Goal: Task Accomplishment & Management: Use online tool/utility

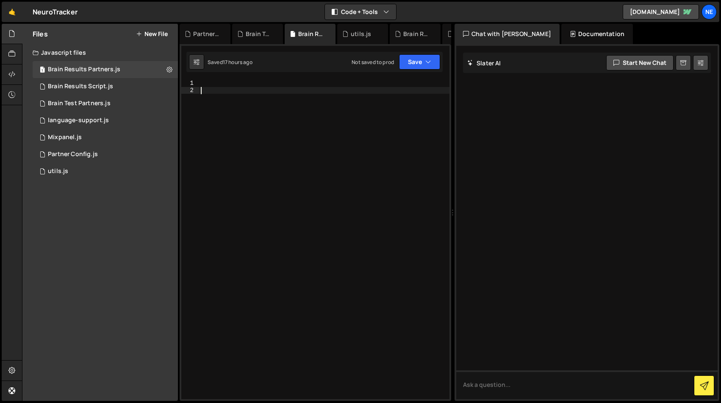
click at [229, 185] on div at bounding box center [324, 246] width 250 height 333
click at [167, 150] on div "1 Partner Config.js 0" at bounding box center [105, 154] width 145 height 17
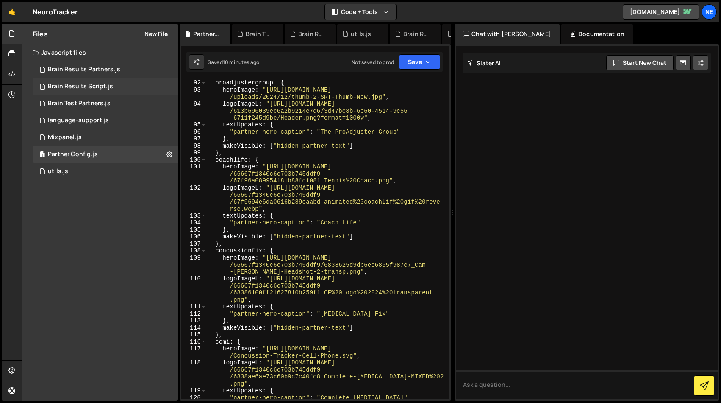
click at [105, 83] on div "Brain Results Script.js" at bounding box center [80, 87] width 65 height 8
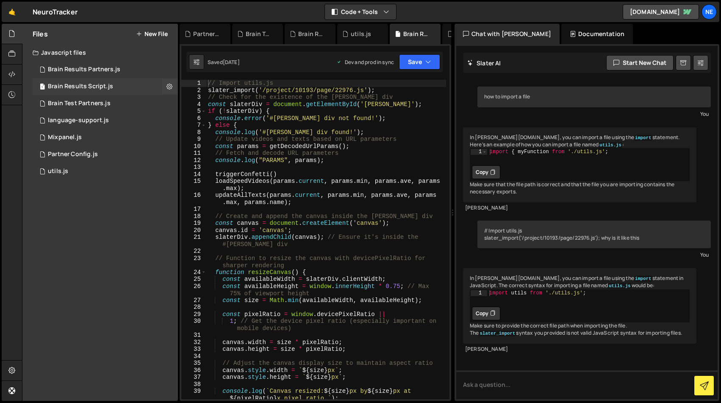
scroll to position [29, 0]
click at [102, 108] on div "2 Brain Test Partners.js 0" at bounding box center [105, 103] width 145 height 17
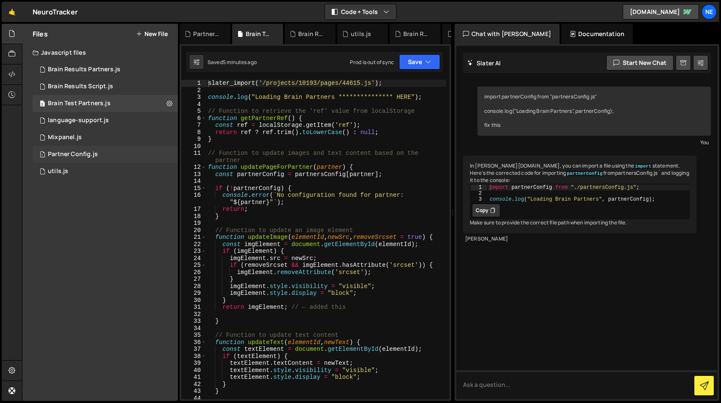
click at [88, 155] on div "Partner Config.js" at bounding box center [73, 154] width 50 height 8
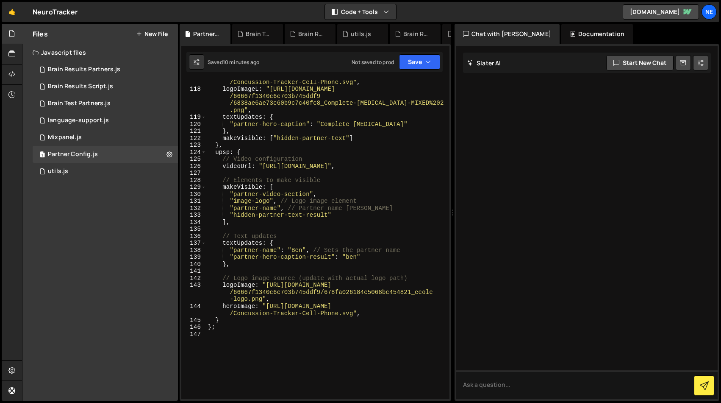
scroll to position [1239, 0]
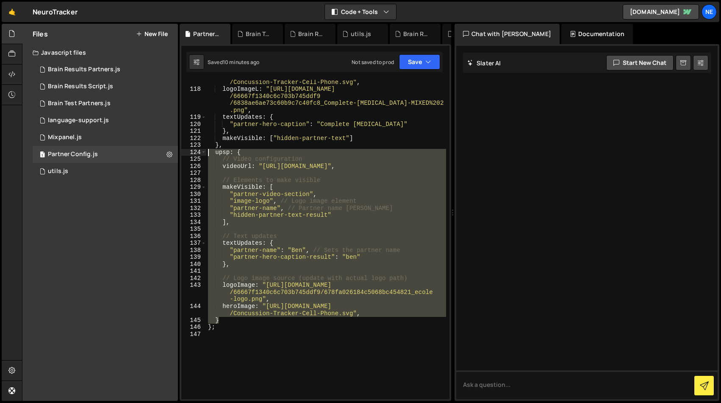
drag, startPoint x: 232, startPoint y: 320, endPoint x: 187, endPoint y: 152, distance: 173.4
click at [187, 152] on div "} 117 118 119 120 121 122 123 124 125 126 127 128 129 130 131 132 133 134 135 1…" at bounding box center [315, 239] width 268 height 319
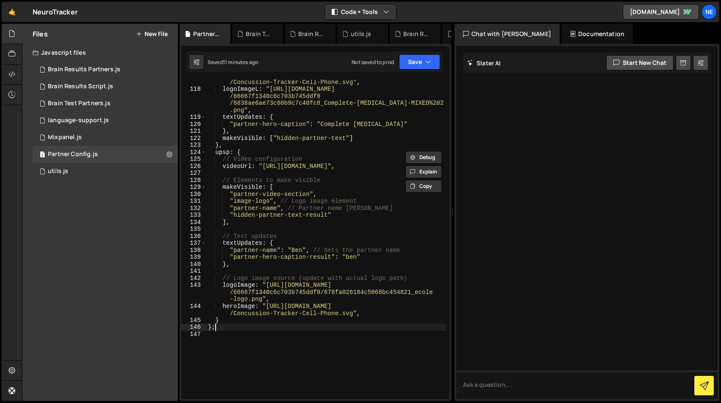
click at [274, 325] on div "heroImage : "[URL][DOMAIN_NAME] /Concussion-Tracker-Cell-Phone.svg" , logoImage…" at bounding box center [326, 242] width 240 height 340
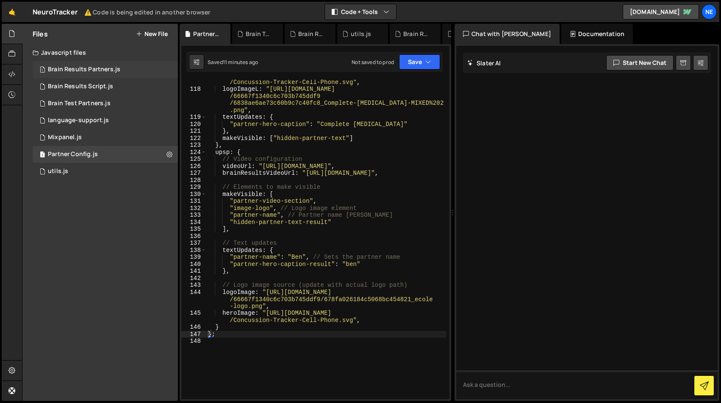
click at [99, 67] on div "Brain Results Partners.js" at bounding box center [84, 70] width 72 height 8
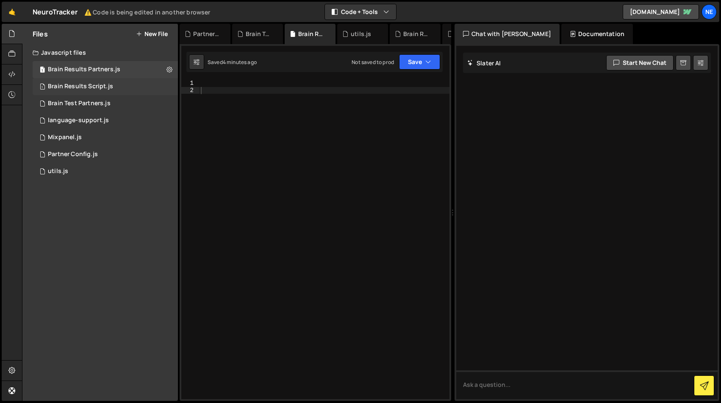
click at [92, 84] on div "Brain Results Script.js" at bounding box center [80, 87] width 65 height 8
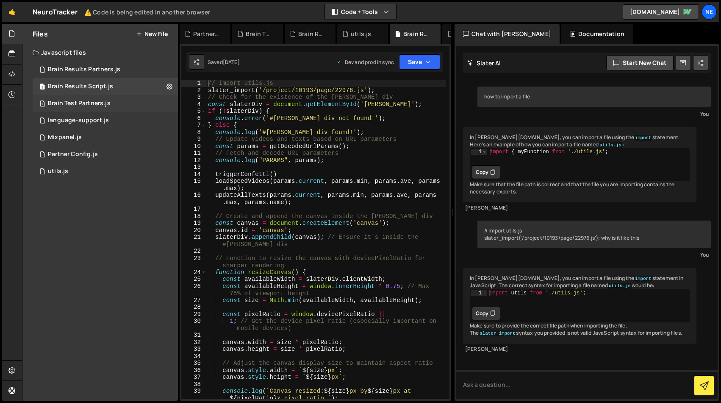
scroll to position [29, 0]
click at [89, 109] on div "2 Brain Test Partners.js 0" at bounding box center [105, 103] width 145 height 17
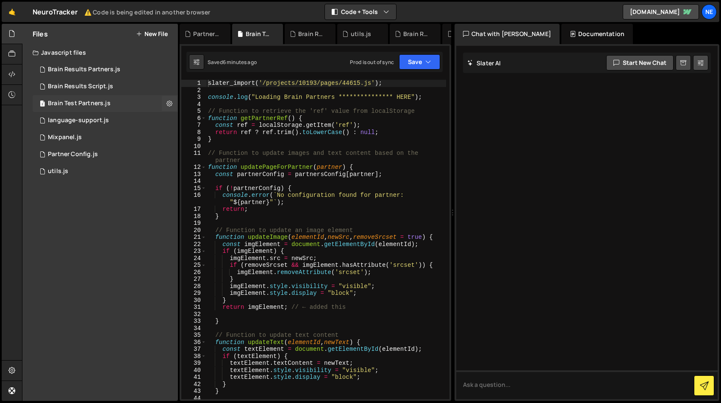
scroll to position [0, 0]
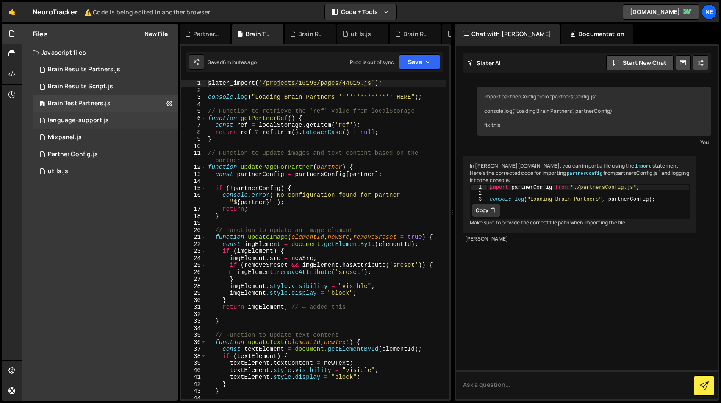
click at [86, 125] on div "1 language-support.js 0" at bounding box center [105, 120] width 145 height 17
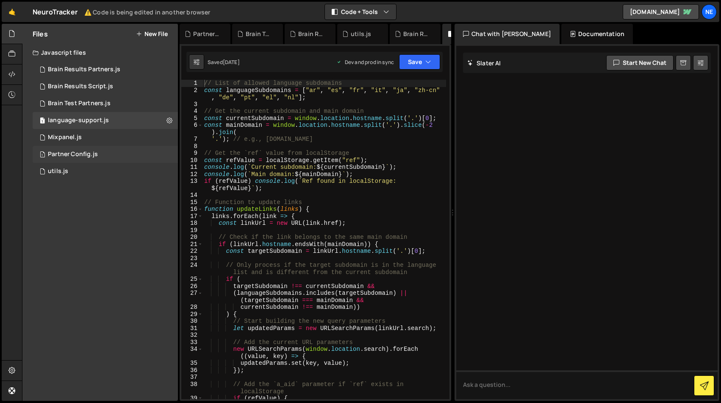
click at [78, 156] on div "Partner Config.js" at bounding box center [73, 154] width 50 height 8
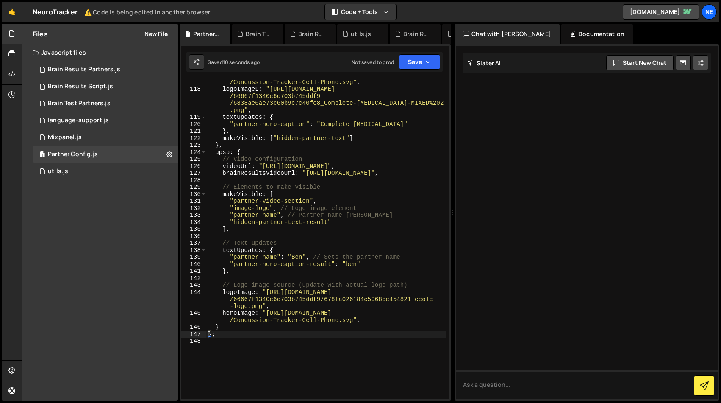
type textarea "brainResultsVideoUrl: "[URL][DOMAIN_NAME]","
click at [233, 170] on div "heroImage : "[URL][DOMAIN_NAME] /Concussion-Tracker-Cell-Phone.svg" , logoImage…" at bounding box center [326, 242] width 240 height 340
click at [85, 85] on div "Brain Results Script.js" at bounding box center [80, 87] width 65 height 8
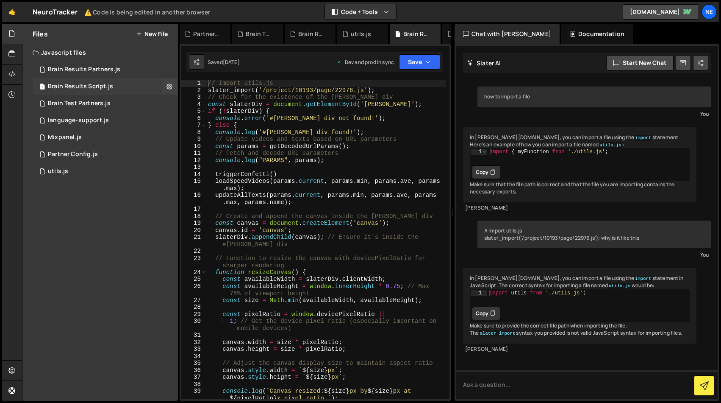
scroll to position [29, 0]
click at [81, 100] on div "Brain Test Partners.js" at bounding box center [79, 104] width 63 height 8
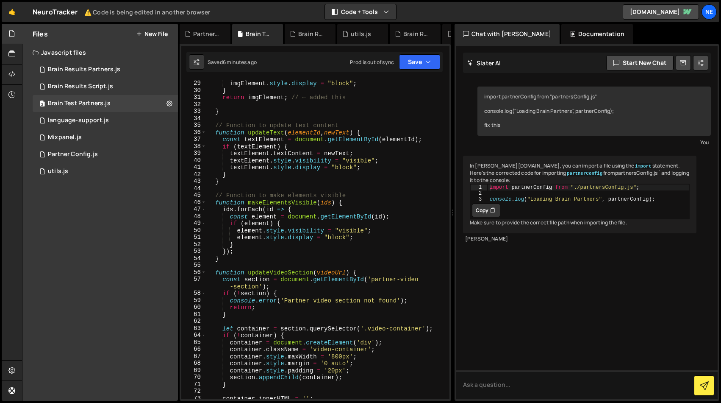
scroll to position [170, 0]
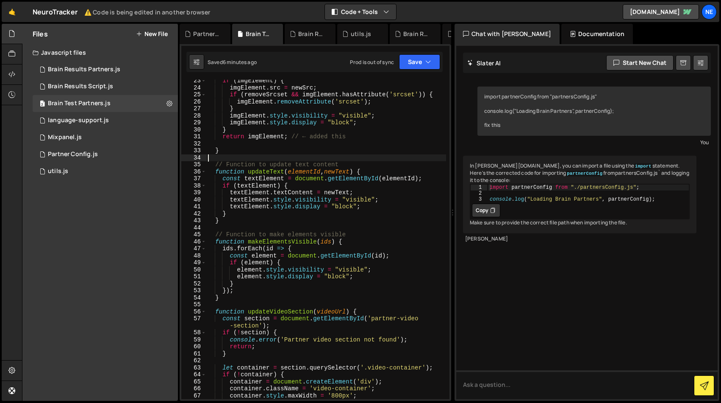
click at [315, 155] on div "if ( imgElement ) { imgElement . src = newSrc ; if ( removeSrcset && imgElement…" at bounding box center [326, 243] width 240 height 333
type textarea "})();"
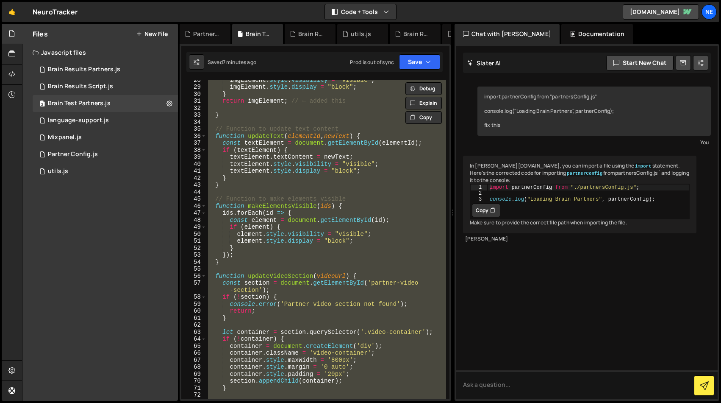
scroll to position [0, 0]
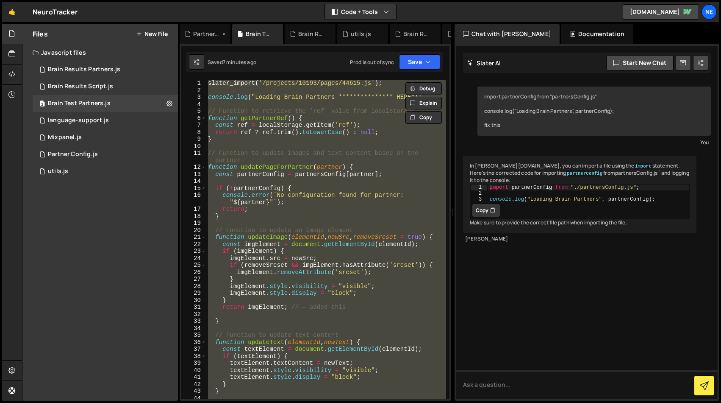
click at [200, 31] on div "Partner Config.js" at bounding box center [206, 34] width 27 height 8
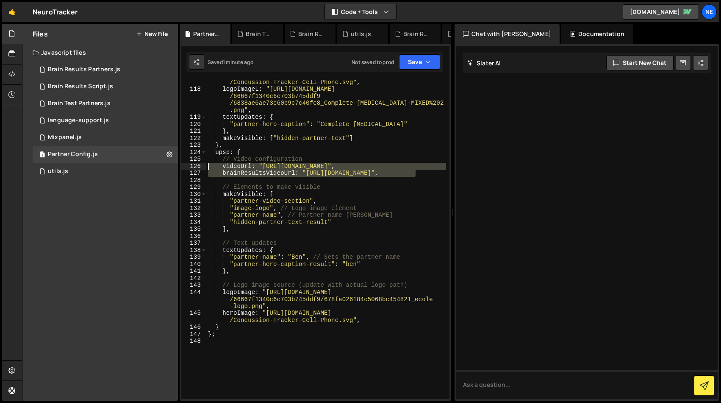
drag, startPoint x: 429, startPoint y: 172, endPoint x: 188, endPoint y: 165, distance: 240.8
click at [188, 165] on div "brainResultsVideoUrl: "[URL][DOMAIN_NAME]", 117 118 119 120 121 122 123 124 125…" at bounding box center [315, 239] width 268 height 319
paste textarea "}"
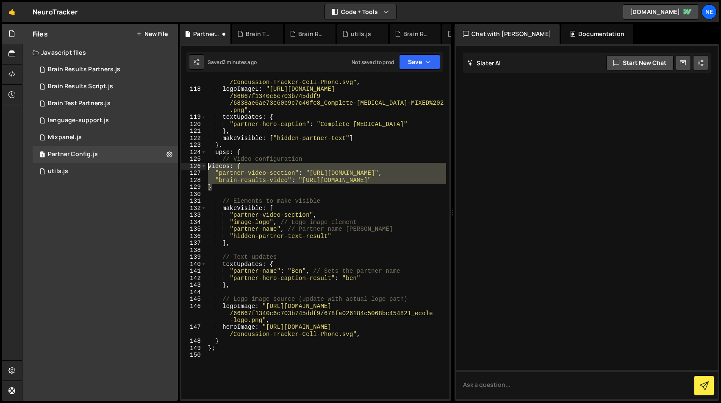
drag, startPoint x: 218, startPoint y: 188, endPoint x: 200, endPoint y: 168, distance: 27.0
click at [200, 168] on div "} 117 118 119 120 121 122 123 124 125 126 127 128 129 130 131 132 133 134 135 1…" at bounding box center [315, 239] width 268 height 319
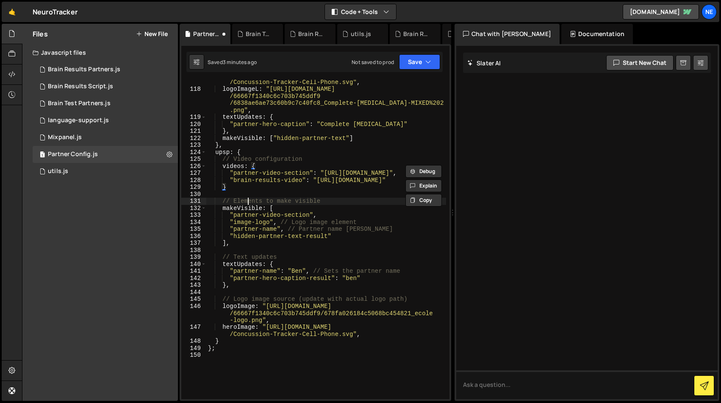
click at [250, 202] on div "heroImage : "[URL][DOMAIN_NAME] /Concussion-Tracker-Cell-Phone.svg" , logoImage…" at bounding box center [326, 242] width 240 height 340
drag, startPoint x: 233, startPoint y: 172, endPoint x: 308, endPoint y: 171, distance: 75.9
click at [308, 171] on div "heroImage : "[URL][DOMAIN_NAME] /Concussion-Tracker-Cell-Phone.svg" , logoImage…" at bounding box center [326, 242] width 240 height 340
drag, startPoint x: 233, startPoint y: 180, endPoint x: 302, endPoint y: 179, distance: 69.5
click at [302, 179] on div "heroImage : "[URL][DOMAIN_NAME] /Concussion-Tracker-Cell-Phone.svg" , logoImage…" at bounding box center [326, 242] width 240 height 340
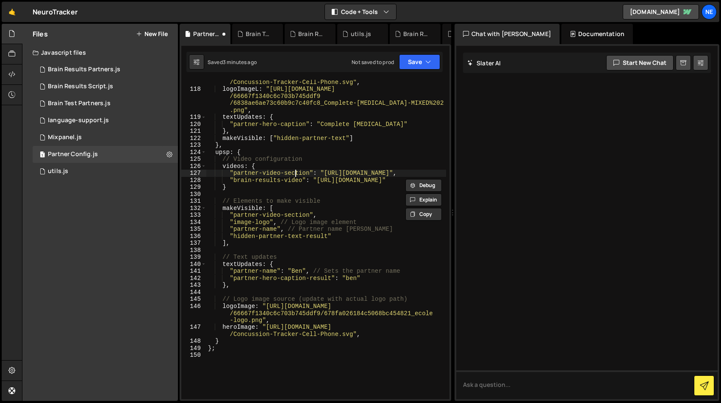
click at [295, 174] on div "heroImage : "[URL][DOMAIN_NAME] /Concussion-Tracker-Cell-Phone.svg" , logoImage…" at bounding box center [326, 242] width 240 height 340
type textarea ""partner-video-section": "[URL][DOMAIN_NAME]","
click at [80, 104] on div "Brain Test Partners.js" at bounding box center [79, 104] width 63 height 8
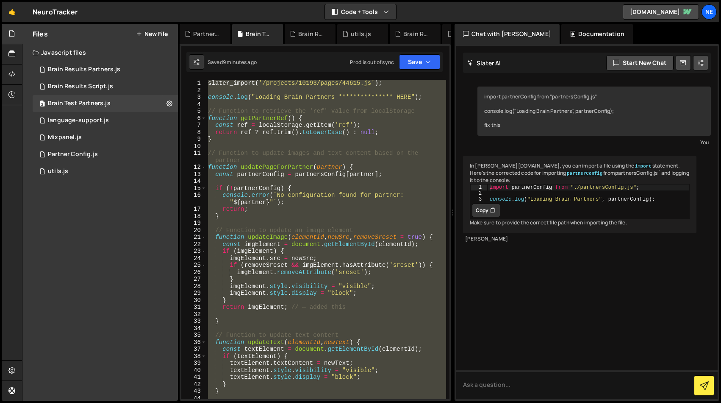
click at [302, 203] on div "**********" at bounding box center [326, 239] width 240 height 319
type textarea "console.error(`No configuration found for partner: "${partner}"`);"
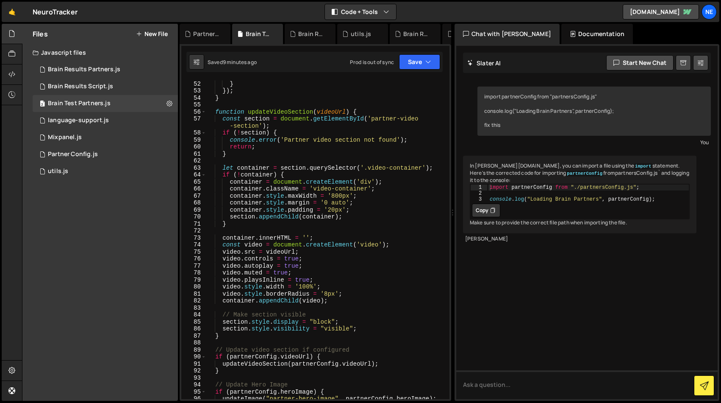
scroll to position [367, 0]
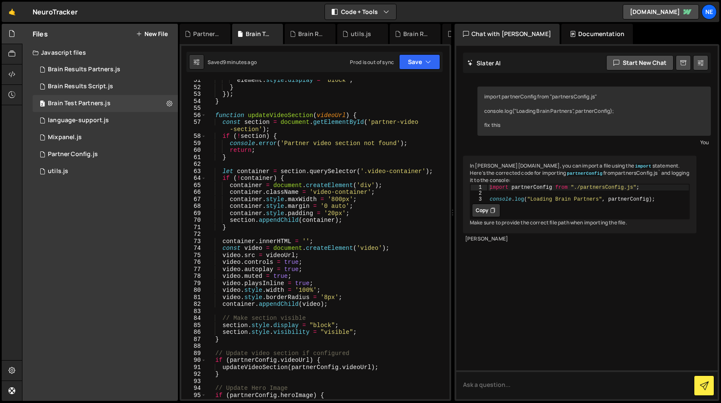
click at [223, 108] on div "element . style . display = "block" ; } }) ; } function updateVideoSection ( vi…" at bounding box center [326, 243] width 240 height 333
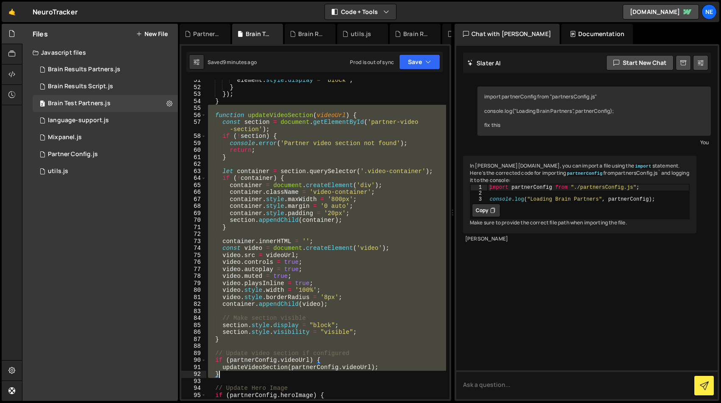
drag, startPoint x: 223, startPoint y: 108, endPoint x: 236, endPoint y: 376, distance: 268.6
click at [236, 376] on div "element . style . display = "block" ; } }) ; } function updateVideoSection ( vi…" at bounding box center [326, 243] width 240 height 333
type textarea "updateVideoSection(partnerConfig.videoUrl); }"
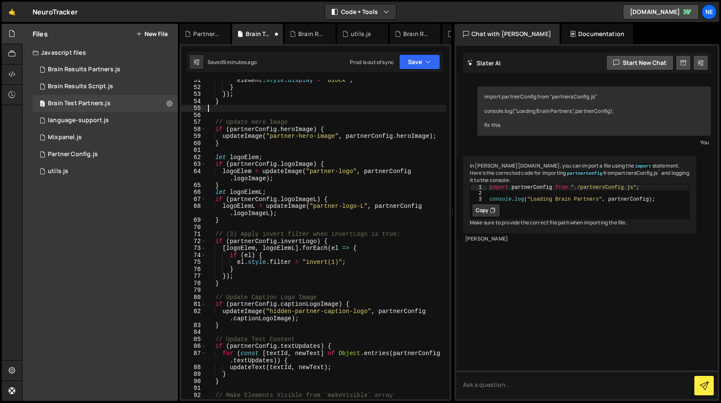
paste textarea "}"
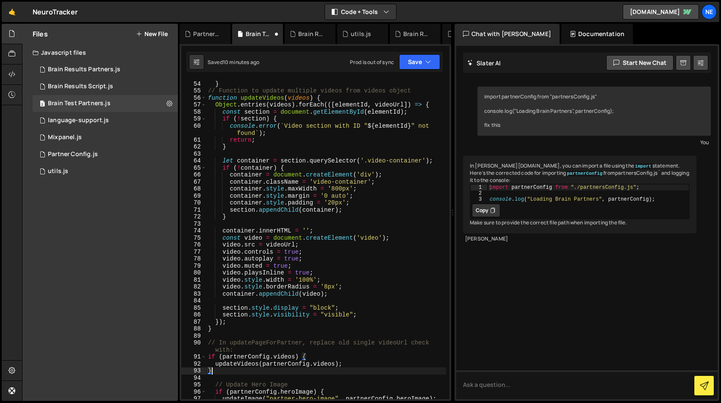
scroll to position [384, 0]
click at [324, 362] on div "}) ; } // Function to update multiple videos from videos object function update…" at bounding box center [326, 239] width 240 height 333
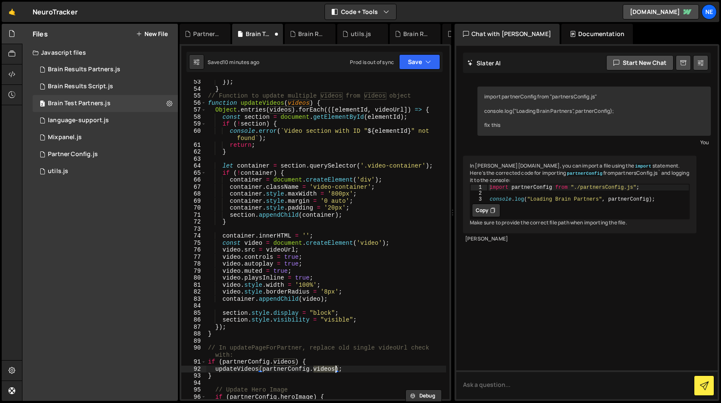
click at [299, 100] on div "}) ; } // Function to update multiple videos from videos object function update…" at bounding box center [326, 244] width 240 height 333
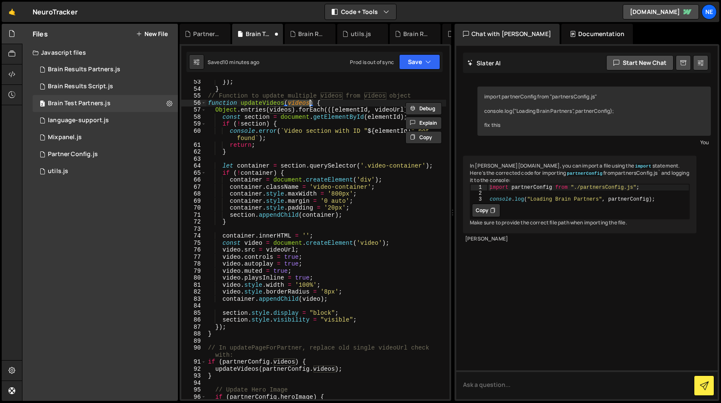
click at [245, 113] on div "}) ; } // Function to update multiple videos from videos object function update…" at bounding box center [326, 244] width 240 height 333
click at [288, 110] on div "}) ; } // Function to update multiple videos from videos object function update…" at bounding box center [326, 244] width 240 height 333
click at [347, 191] on div "}) ; } // Function to update multiple videos from videos object function update…" at bounding box center [326, 244] width 240 height 333
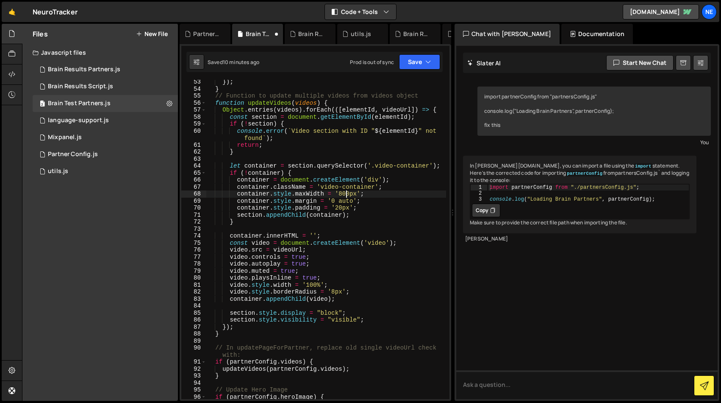
type textarea "container.style.maxWidth = '800px';"
click at [69, 155] on div "Partner Config.js" at bounding box center [73, 154] width 50 height 8
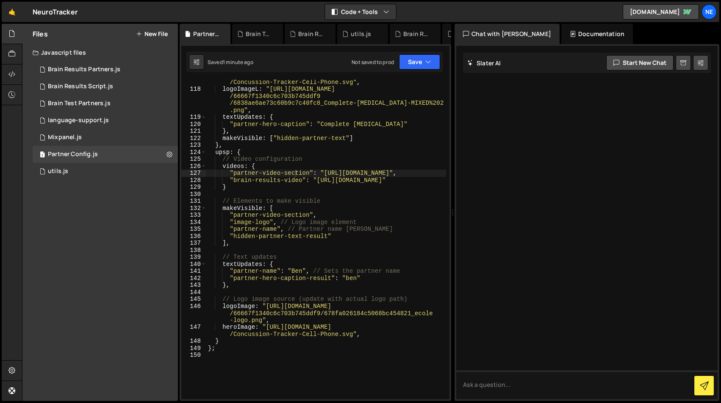
click at [229, 187] on div "heroImage : "[URL][DOMAIN_NAME] /Concussion-Tracker-Cell-Phone.svg" , logoImage…" at bounding box center [326, 242] width 240 height 340
drag, startPoint x: 234, startPoint y: 178, endPoint x: 303, endPoint y: 178, distance: 69.1
click at [303, 178] on div "heroImage : "[URL][DOMAIN_NAME] /Concussion-Tracker-Cell-Phone.svg" , logoImage…" at bounding box center [326, 242] width 240 height 340
type textarea ""brain-results-video": "[URL][DOMAIN_NAME]""
